Goal: Information Seeking & Learning: Check status

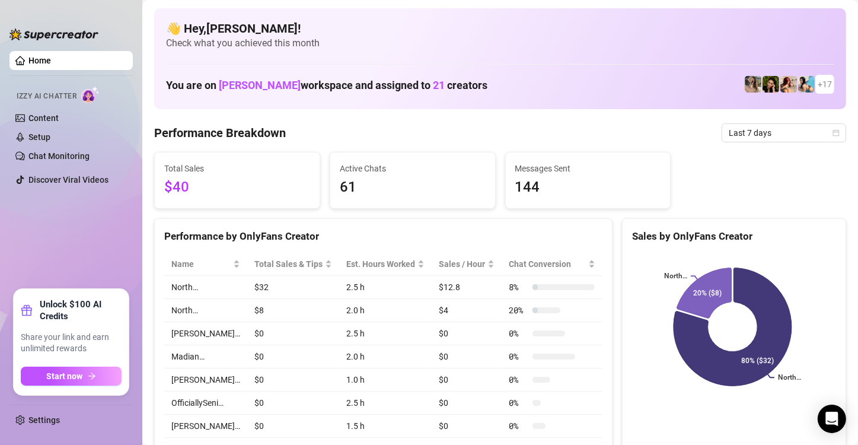
click at [51, 58] on link "Home" at bounding box center [39, 60] width 23 height 9
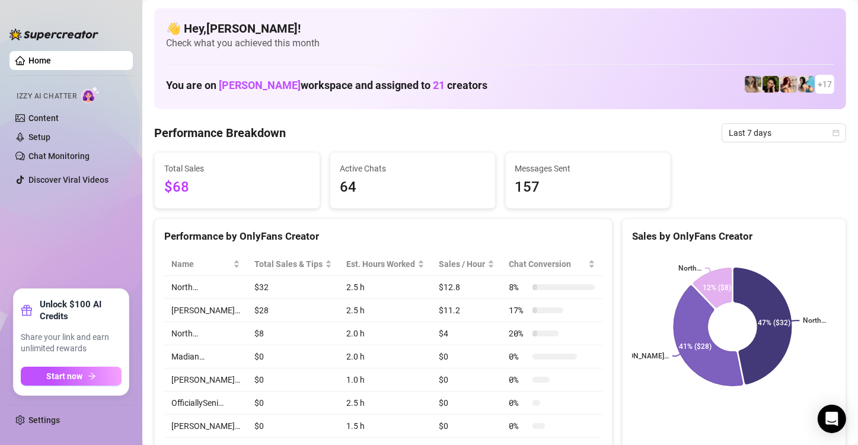
click at [207, 190] on span "$68" at bounding box center [237, 187] width 146 height 23
click at [265, 132] on Breakdown "Performance Breakdown" at bounding box center [220, 133] width 132 height 17
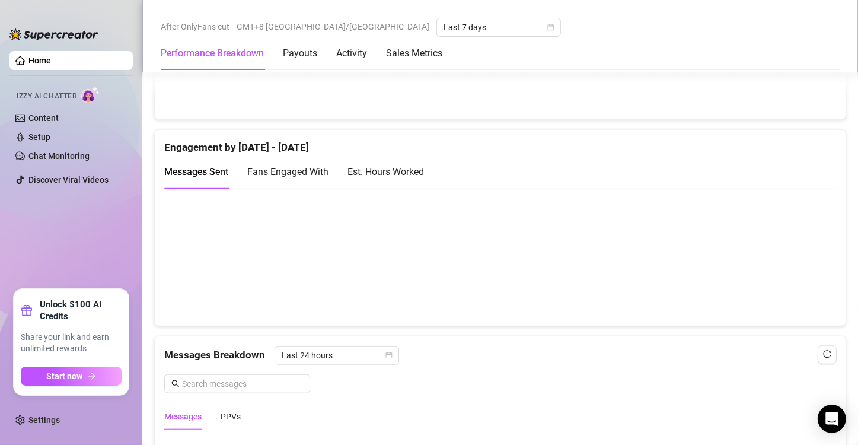
scroll to position [890, 0]
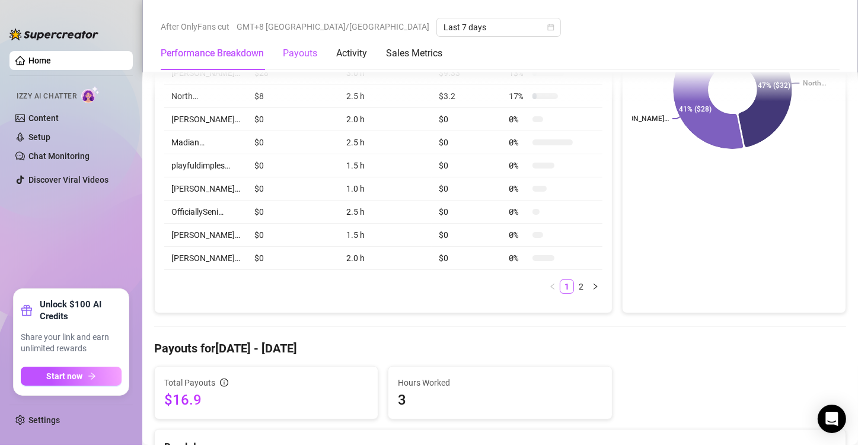
click at [297, 49] on div "Payouts" at bounding box center [300, 53] width 34 height 14
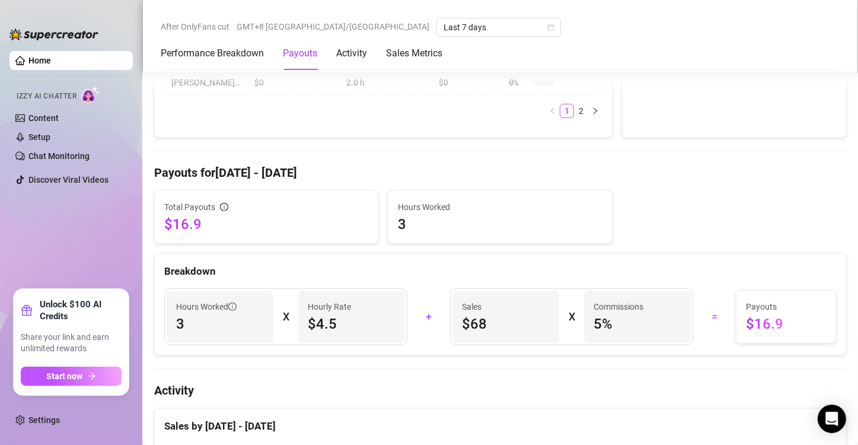
scroll to position [497, 0]
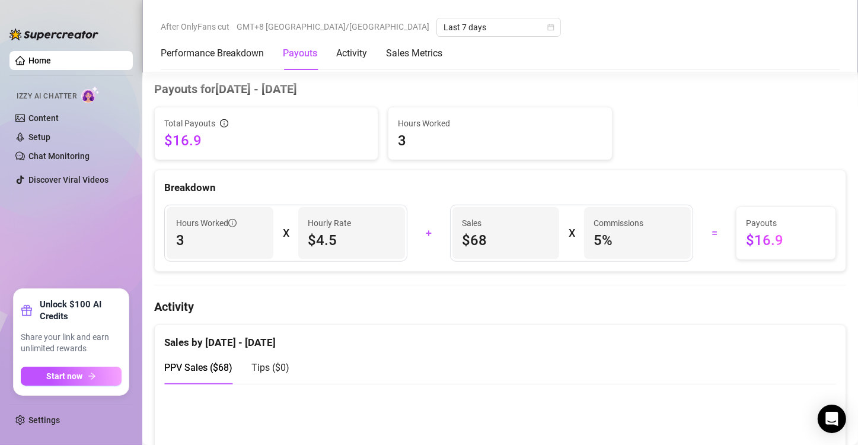
click at [336, 50] on div "Performance Breakdown Payouts Activity Sales Metrics" at bounding box center [302, 53] width 282 height 33
click at [358, 50] on div "Activity" at bounding box center [351, 53] width 31 height 14
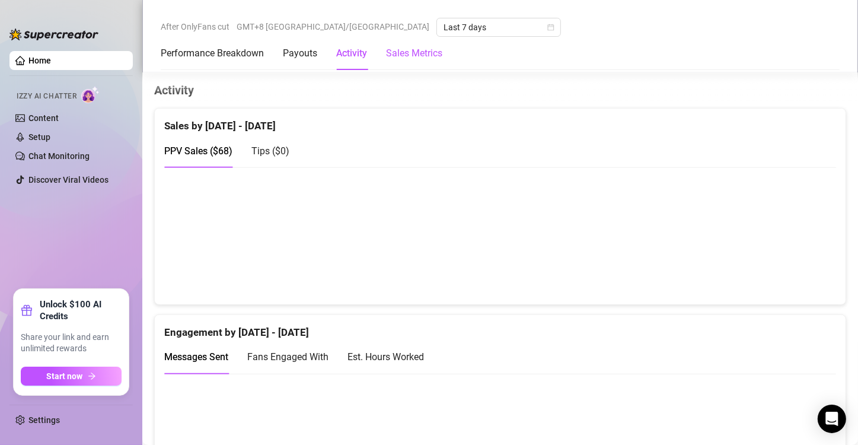
click at [415, 48] on Metrics "Sales Metrics" at bounding box center [414, 53] width 56 height 14
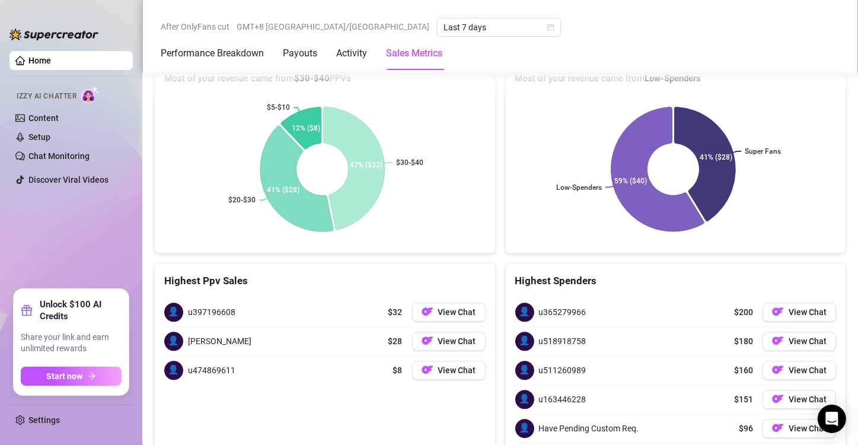
scroll to position [2539, 0]
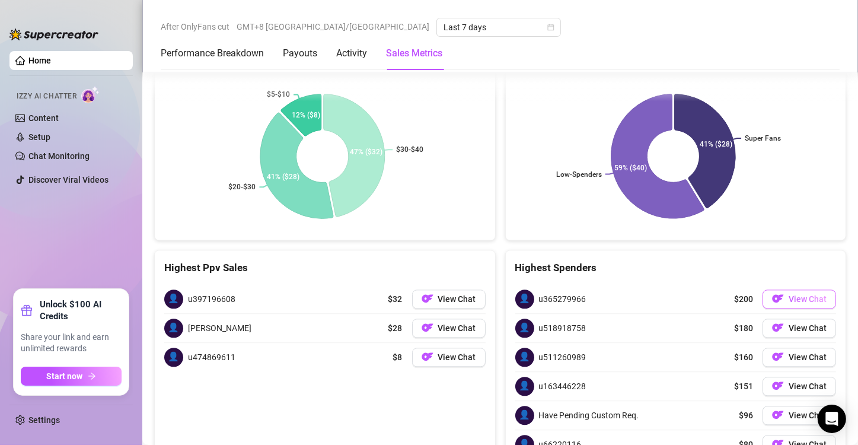
click at [797, 294] on span "View Chat" at bounding box center [808, 298] width 38 height 9
